Goal: Task Accomplishment & Management: Manage account settings

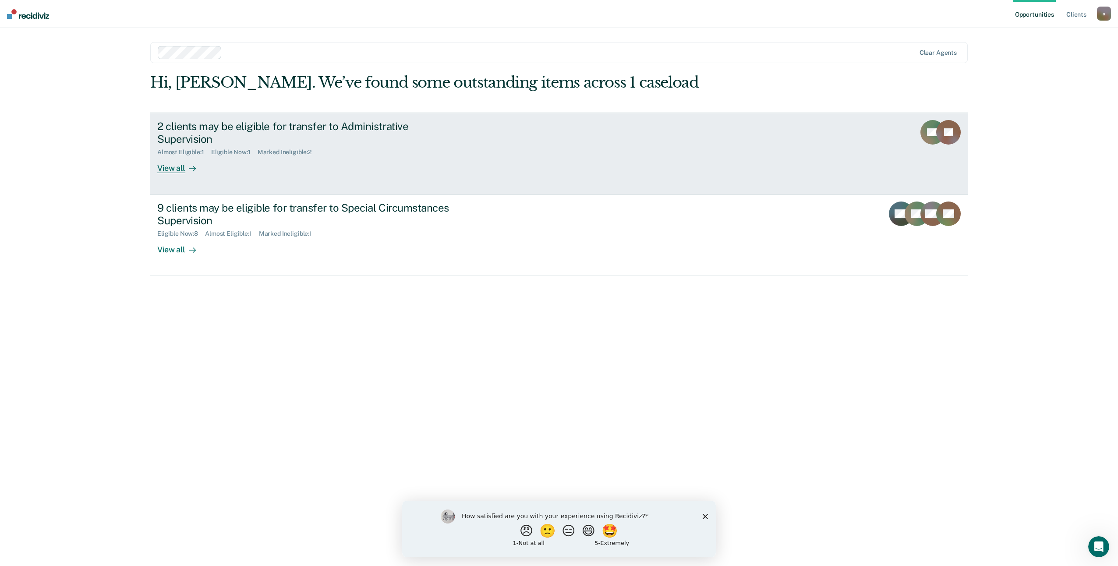
click at [173, 156] on div "View all" at bounding box center [181, 164] width 49 height 17
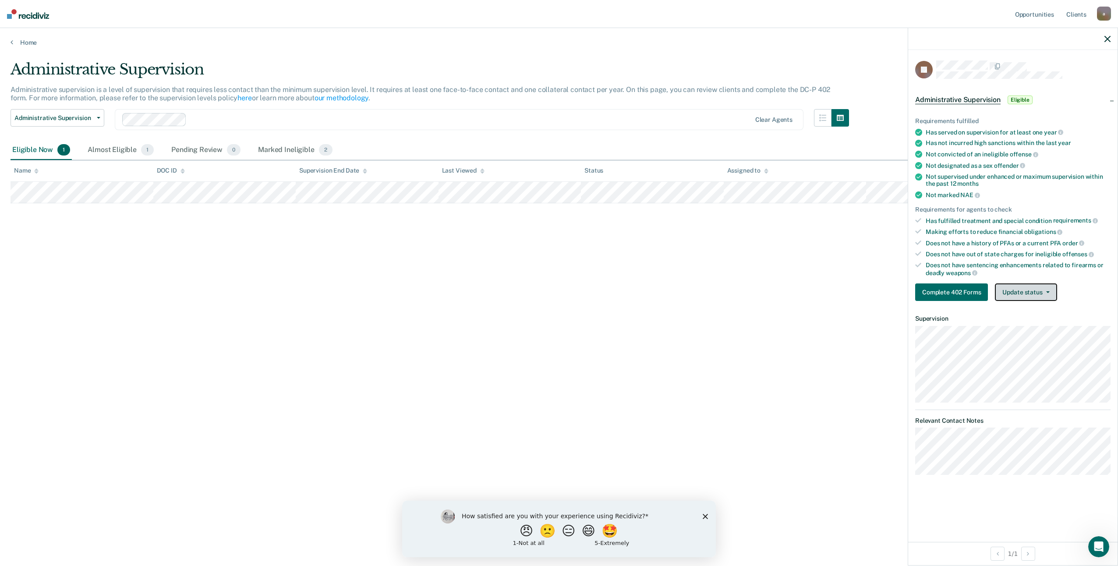
click at [1033, 294] on button "Update status" at bounding box center [1026, 292] width 62 height 18
click at [1028, 334] on article "KJ Administrative Supervision Eligible Requirements fulfilled Has served on sup…" at bounding box center [1012, 267] width 195 height 414
click at [1022, 297] on button "Update status" at bounding box center [1026, 292] width 62 height 18
click at [1011, 328] on button "Mark Ineligible" at bounding box center [1038, 327] width 86 height 14
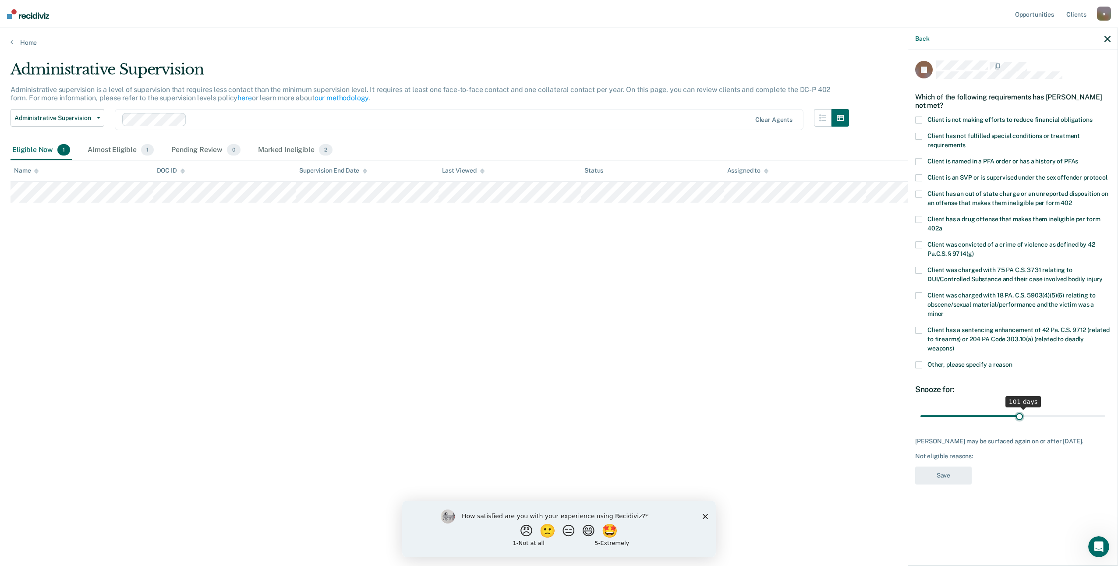
drag, startPoint x: 955, startPoint y: 408, endPoint x: 1019, endPoint y: 405, distance: 64.9
type input "97"
click at [1019, 408] on input "range" at bounding box center [1012, 415] width 185 height 15
click at [954, 361] on span "Other, please specify a reason" at bounding box center [969, 364] width 85 height 7
click at [1012, 361] on input "Other, please specify a reason" at bounding box center [1012, 361] width 0 height 0
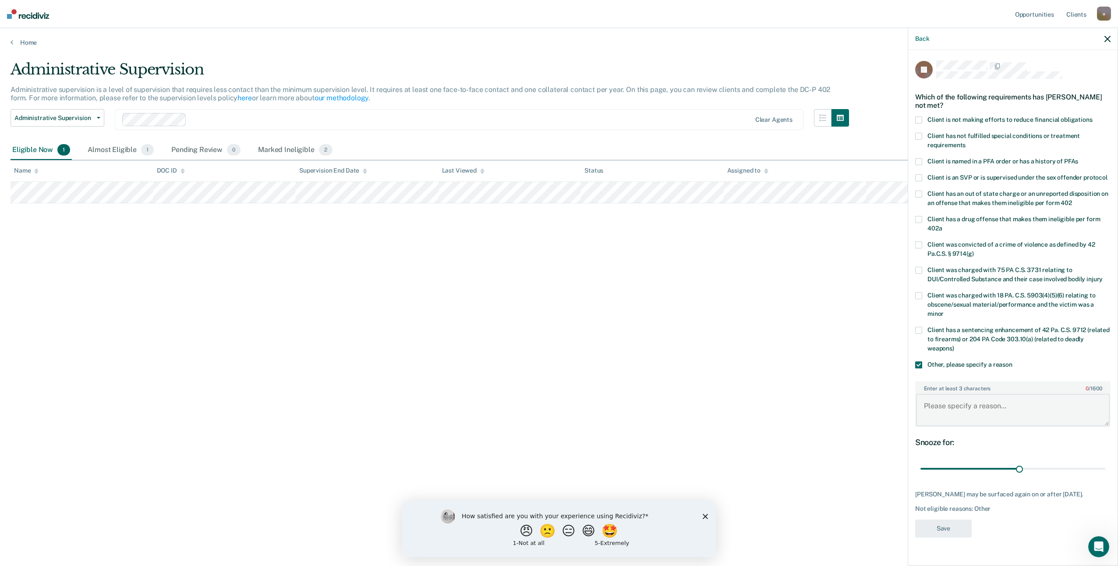
click at [941, 396] on textarea "Enter at least 3 characters 0 / 1600" at bounding box center [1013, 410] width 194 height 32
type textarea "reentrant housing isnt stable and effort to stay in contact with parole staff i…"
click at [947, 523] on button "Save" at bounding box center [943, 529] width 57 height 18
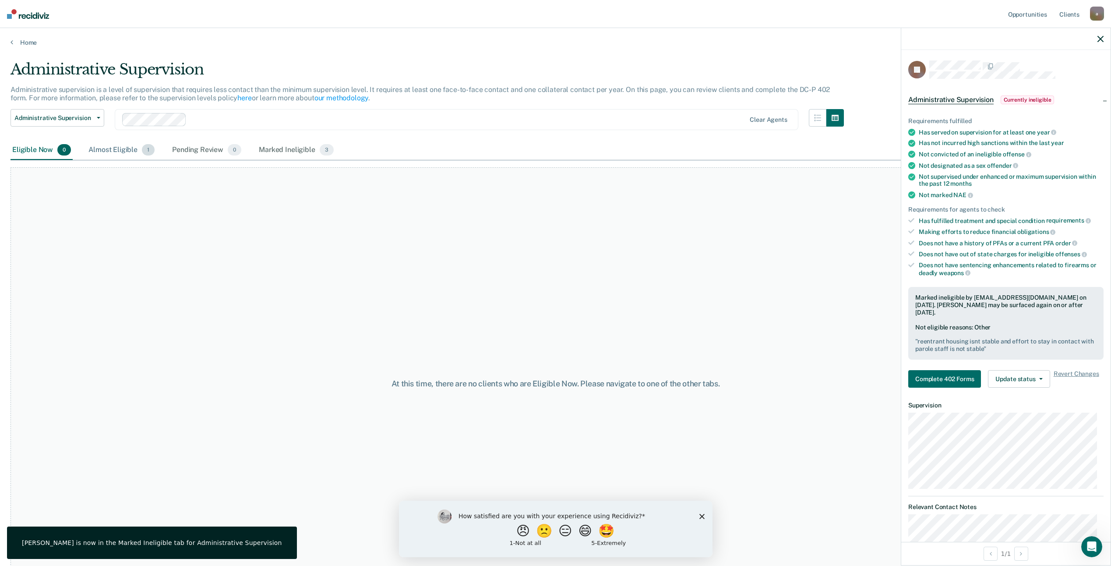
click at [93, 152] on div "Almost Eligible 1" at bounding box center [122, 150] width 70 height 19
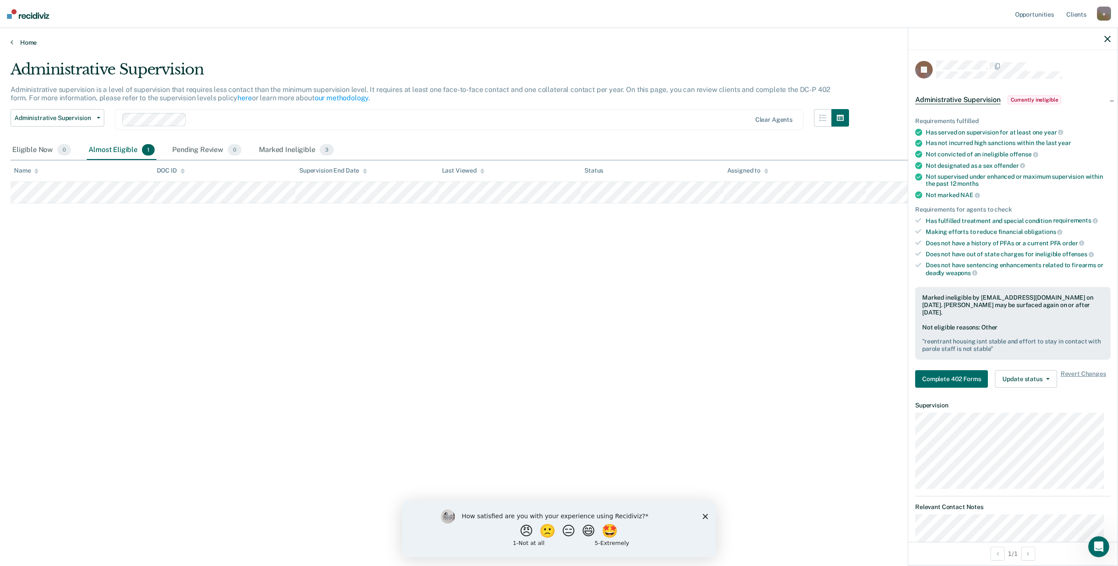
click at [14, 42] on link "Home" at bounding box center [559, 43] width 1097 height 8
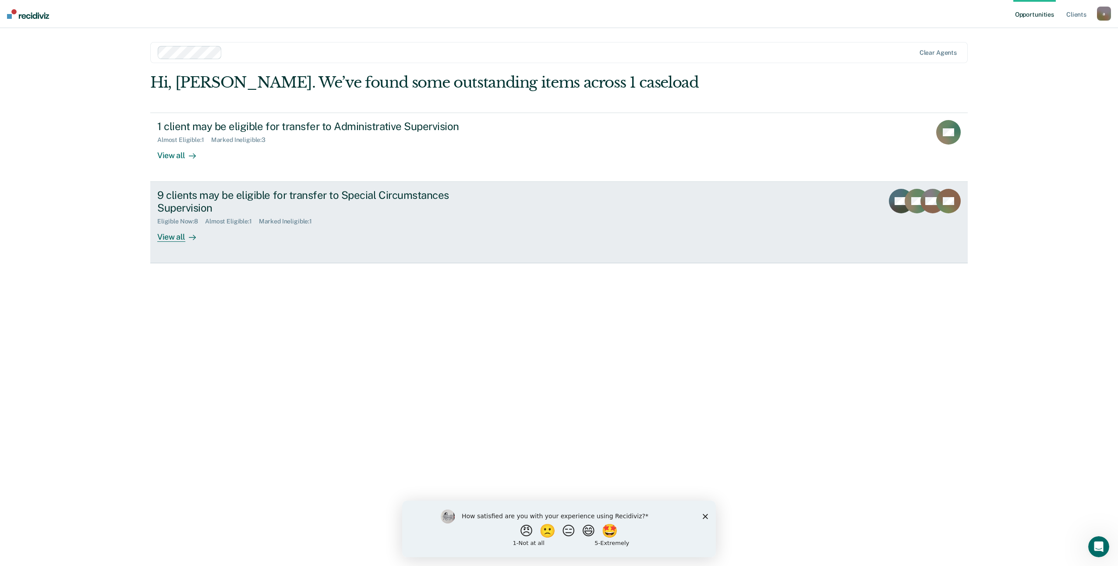
click at [212, 229] on div "9 clients may be eligible for transfer to Special Circumstances Supervision Eli…" at bounding box center [321, 215] width 329 height 53
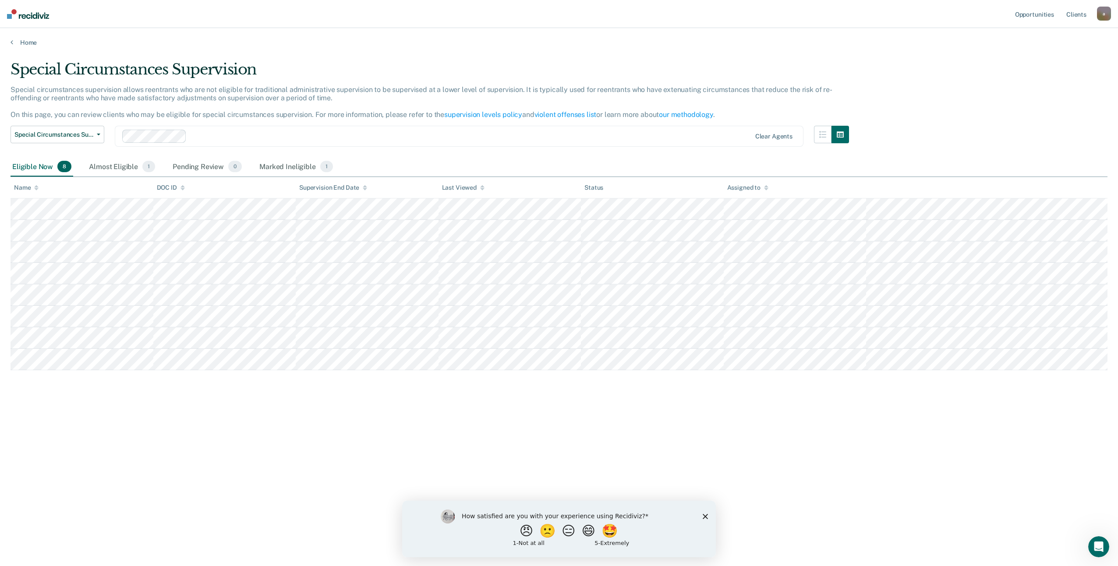
click at [10, 46] on main "Special Circumstances Supervision Special circumstances supervision allows reen…" at bounding box center [559, 304] width 1118 height 517
click at [12, 41] on icon at bounding box center [12, 42] width 3 height 7
